Goal: Check status: Check status

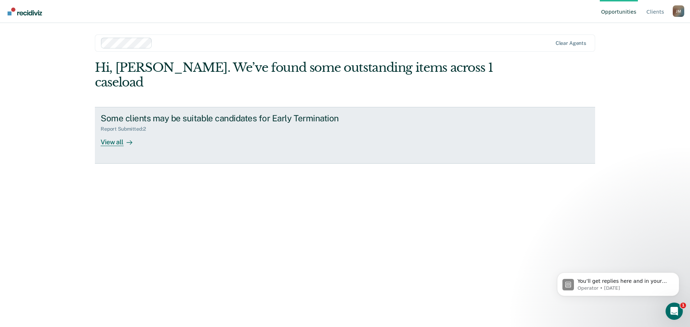
click at [122, 132] on div "View all" at bounding box center [121, 139] width 40 height 14
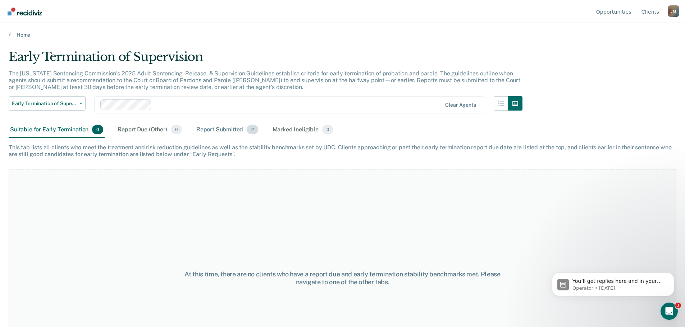
click at [216, 128] on div "Report Submitted 2" at bounding box center [227, 130] width 65 height 16
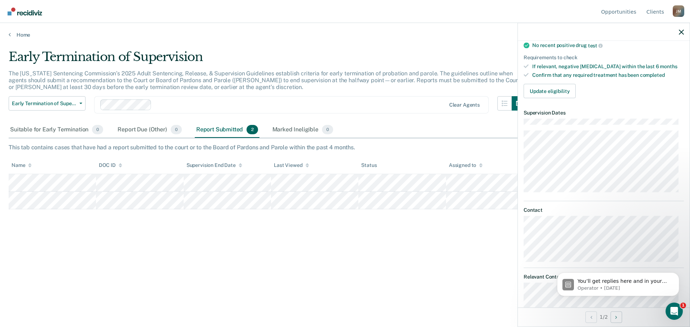
scroll to position [144, 0]
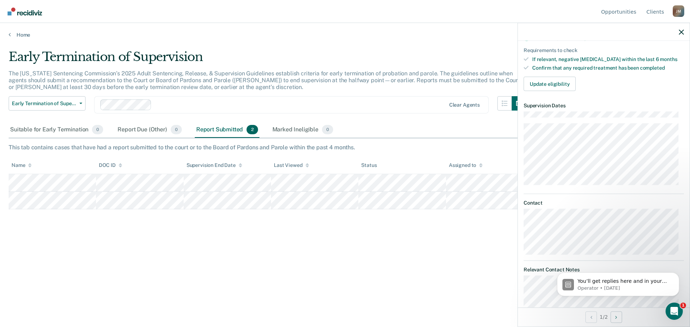
click at [350, 52] on div "Early Termination of Supervision" at bounding box center [267, 60] width 517 height 20
